Goal: Transaction & Acquisition: Purchase product/service

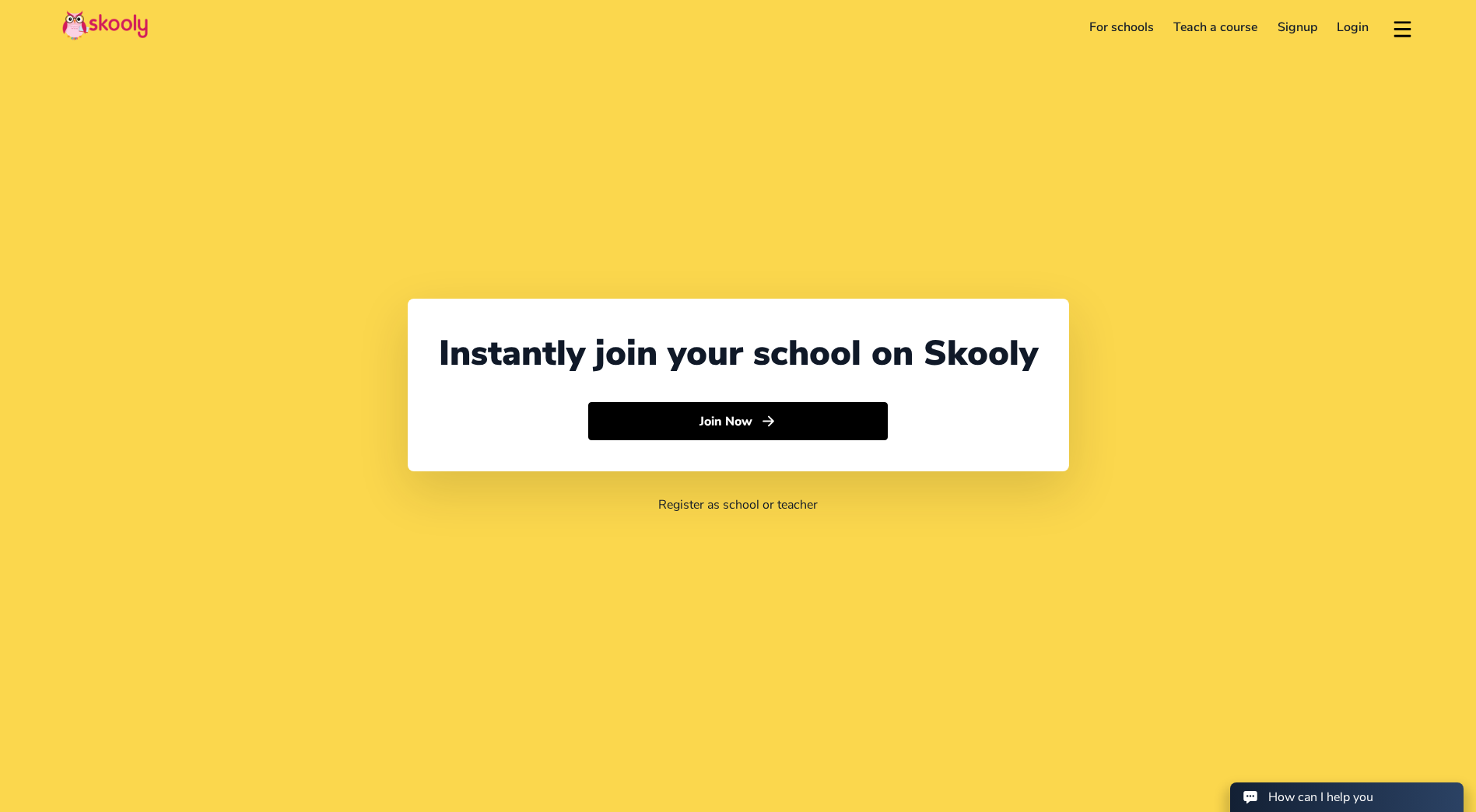
select select "60"
select select "[GEOGRAPHIC_DATA]"
select select "[GEOGRAPHIC_DATA]/Kuala_Lumpur"
click at [1356, 20] on link "Login" at bounding box center [1353, 28] width 52 height 25
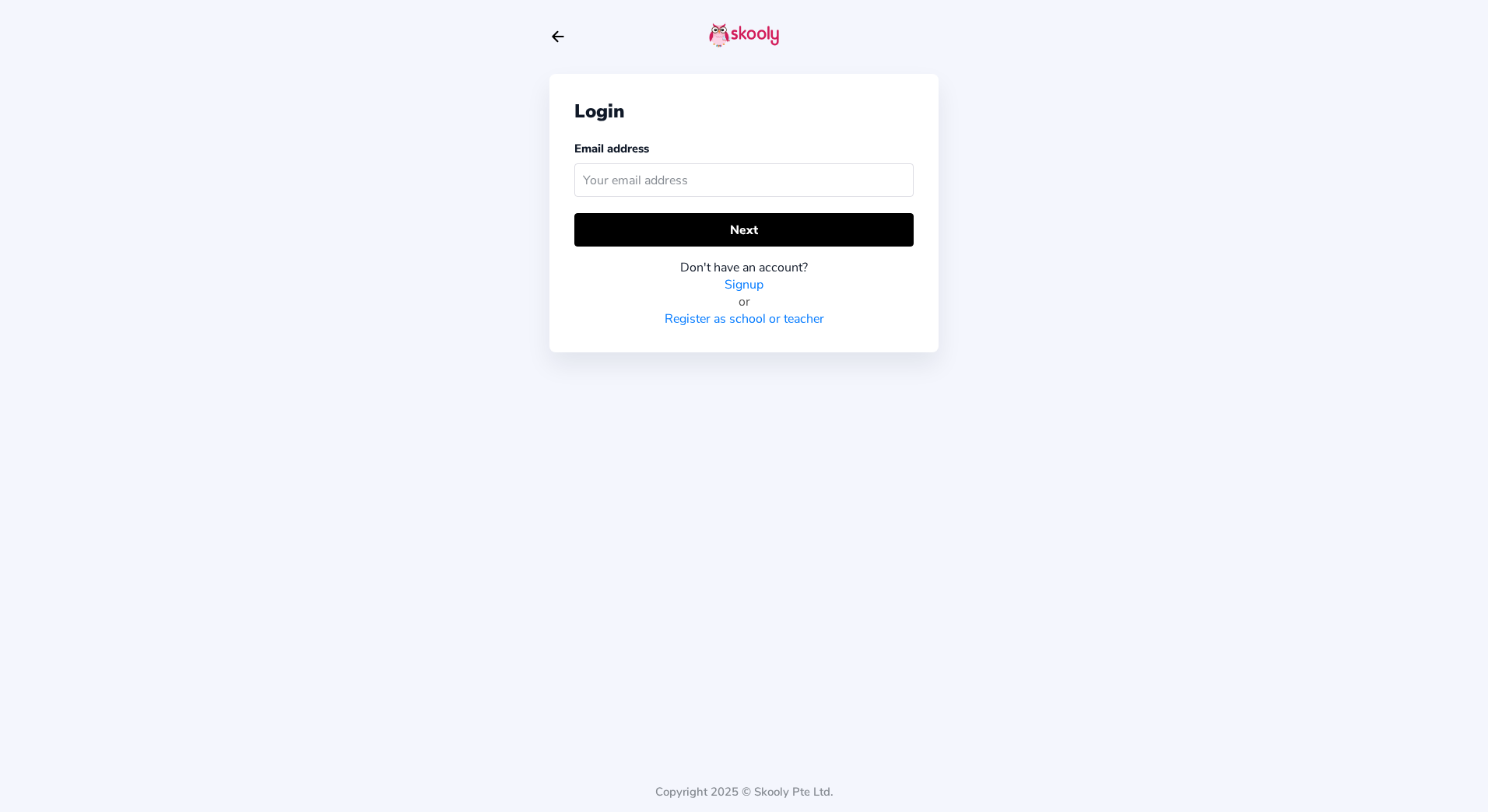
click at [736, 169] on input "text" at bounding box center [744, 180] width 339 height 33
drag, startPoint x: 742, startPoint y: 181, endPoint x: 448, endPoint y: 109, distance: 302.7
click at [448, 109] on div "Login Email address Next Don't have an account? Signup or Register as school or…" at bounding box center [744, 406] width 1488 height 812
type input "[EMAIL_ADDRESS][DOMAIN_NAME]"
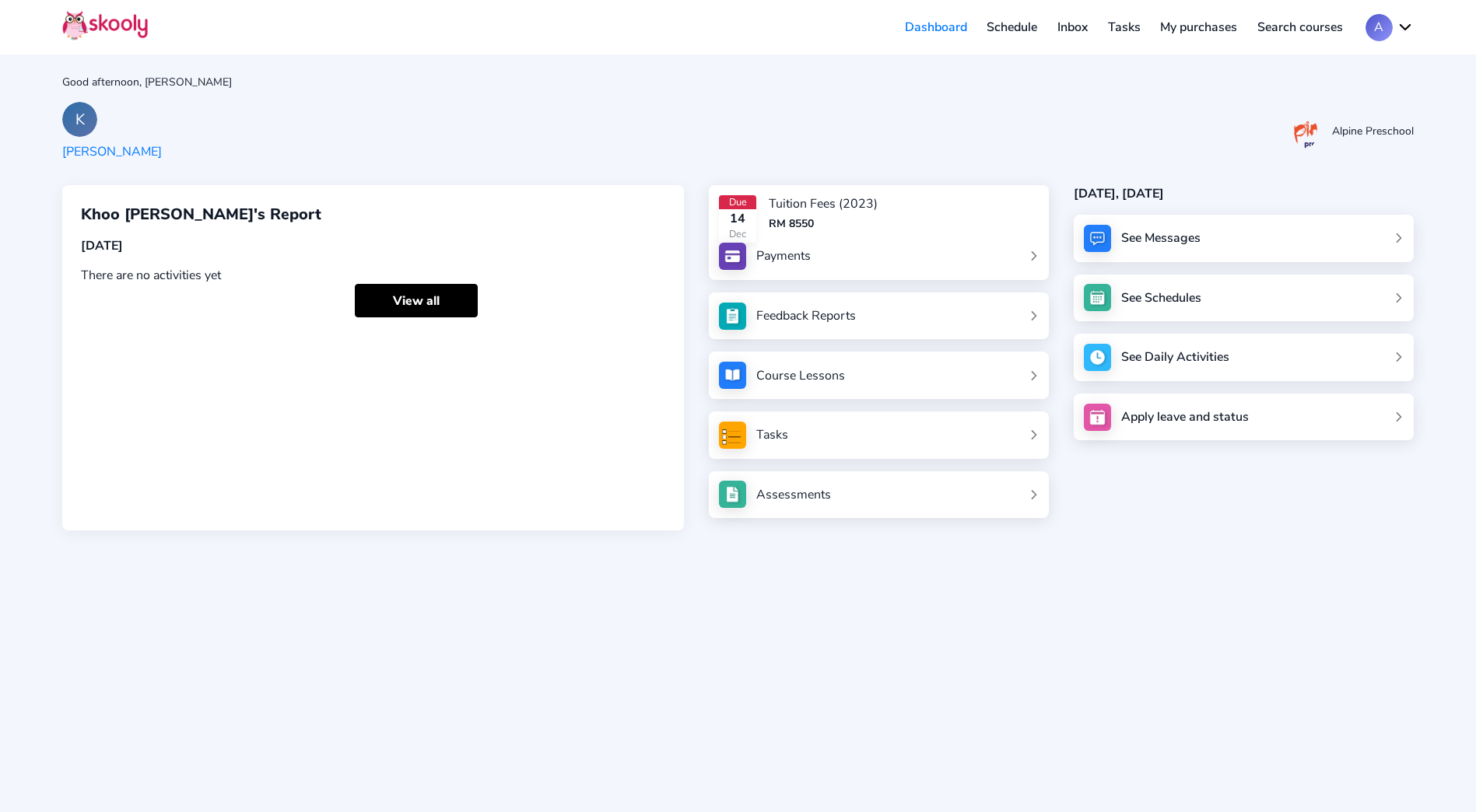
click at [817, 259] on link "Payments" at bounding box center [879, 256] width 320 height 28
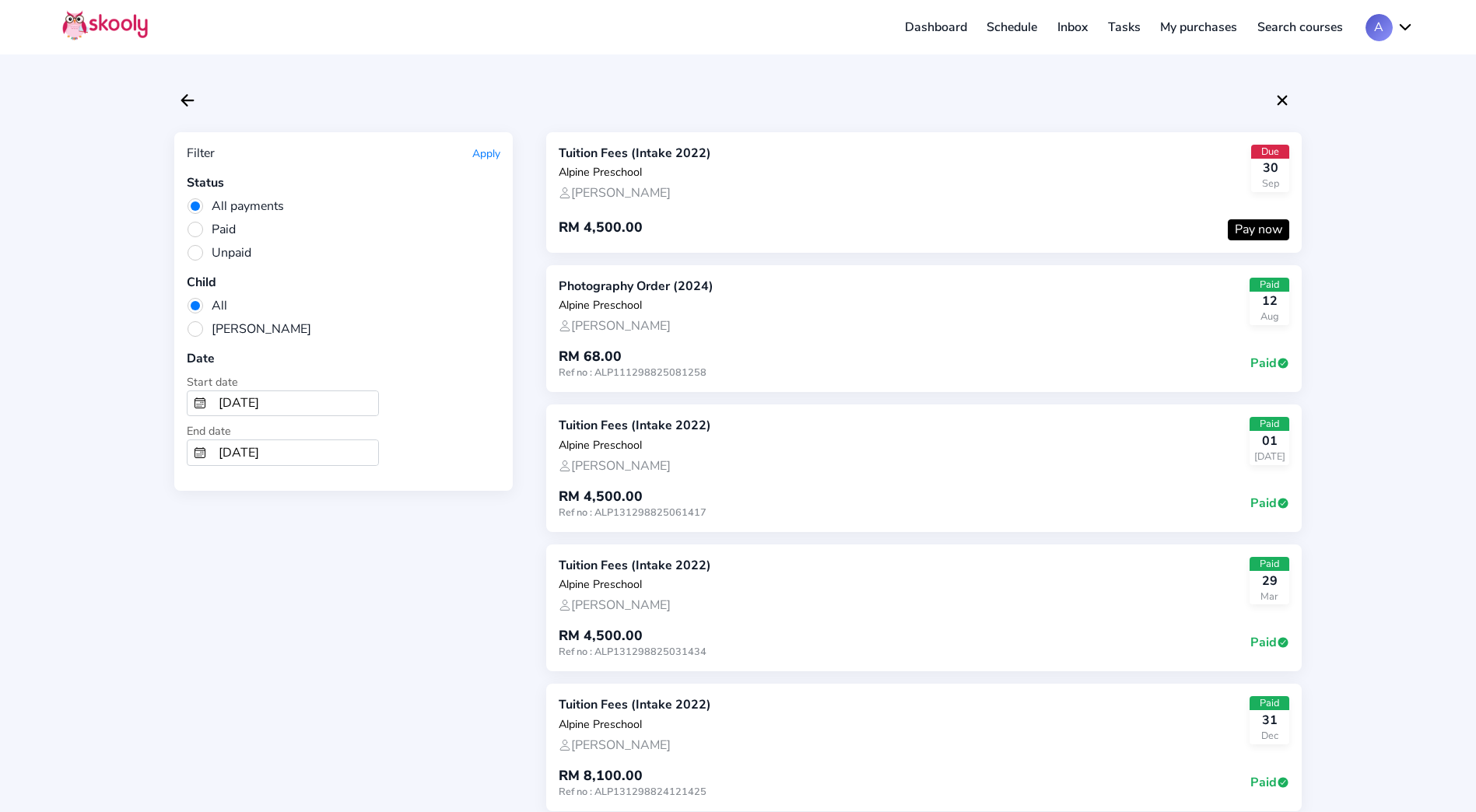
click at [1279, 232] on button "Pay now" at bounding box center [1259, 229] width 62 height 21
